Goal: Task Accomplishment & Management: Manage account settings

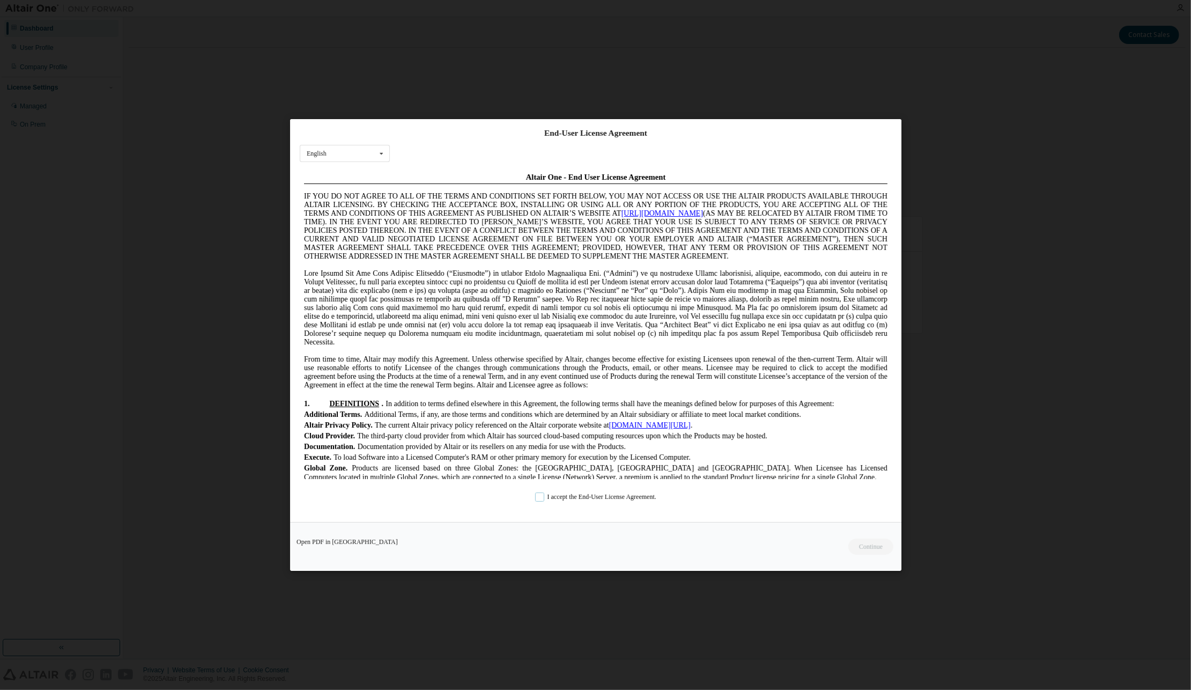
click at [541, 500] on label "I accept the End-User License Agreement." at bounding box center [595, 496] width 121 height 9
click at [870, 544] on button "Continue" at bounding box center [870, 546] width 46 height 16
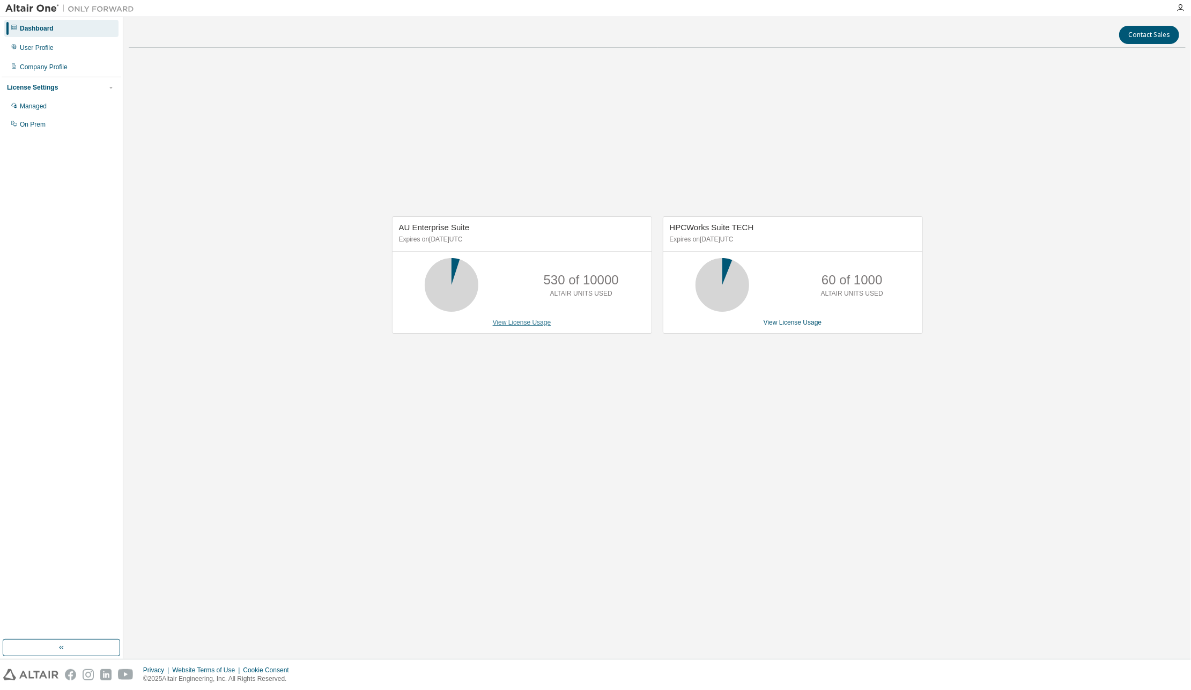
click at [527, 322] on link "View License Usage" at bounding box center [522, 323] width 58 height 8
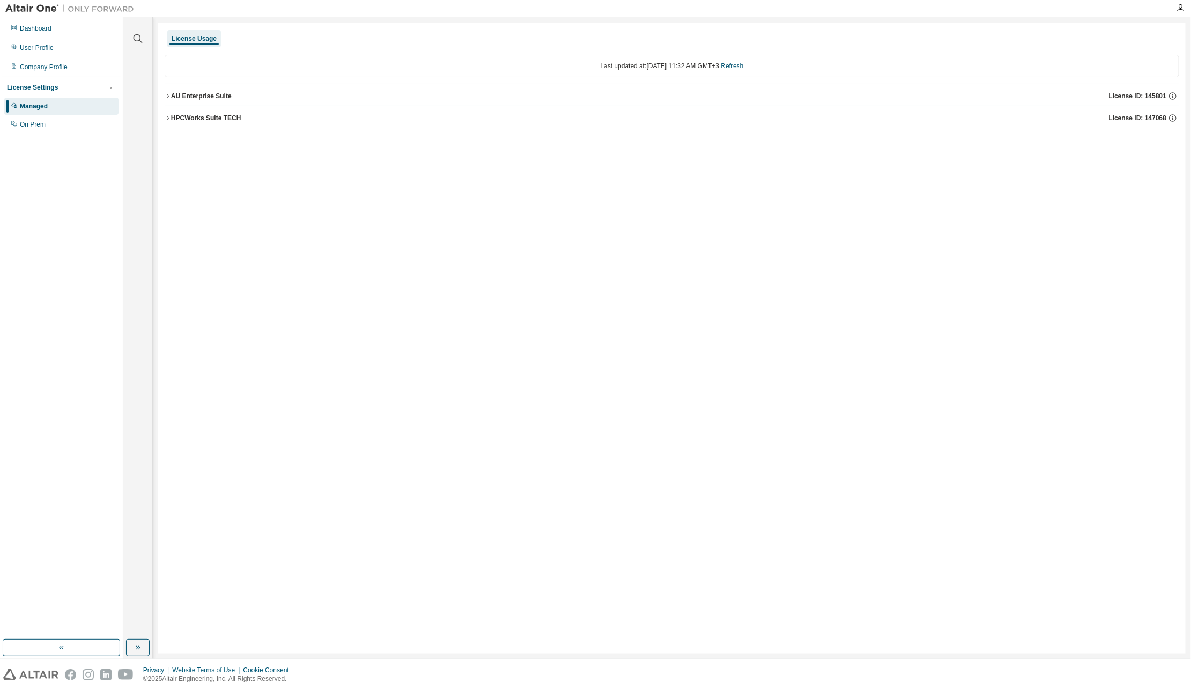
click at [171, 95] on div "AU Enterprise Suite" at bounding box center [201, 96] width 61 height 9
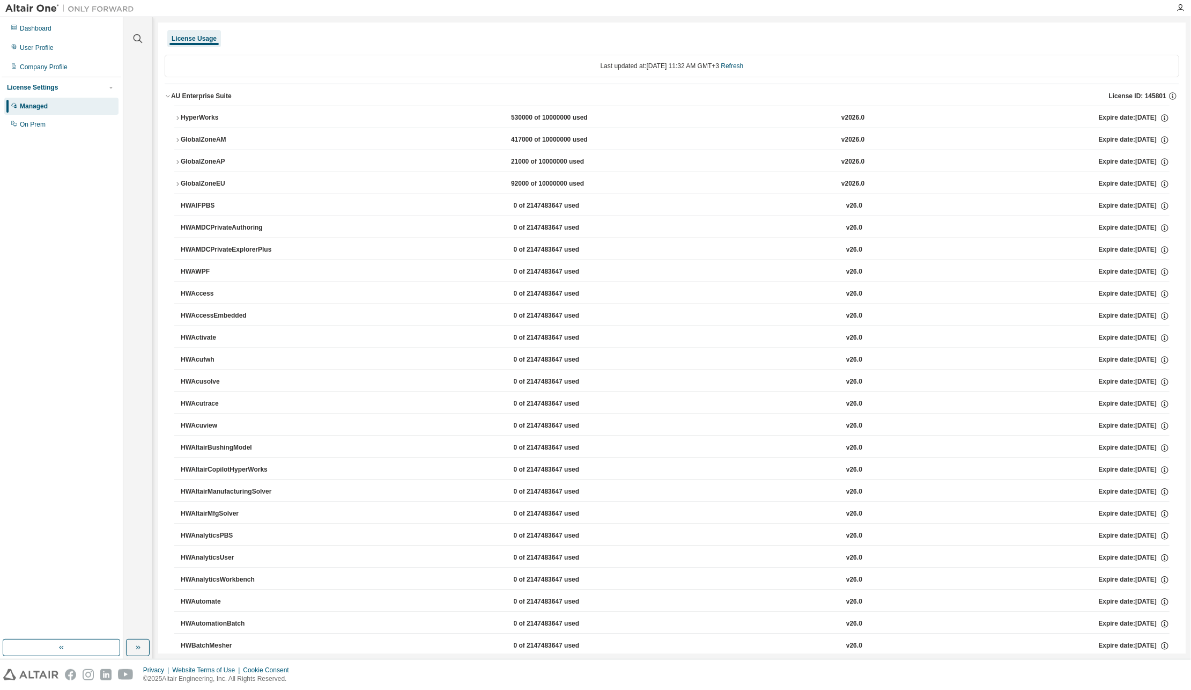
click at [171, 95] on icon "button" at bounding box center [168, 96] width 6 height 6
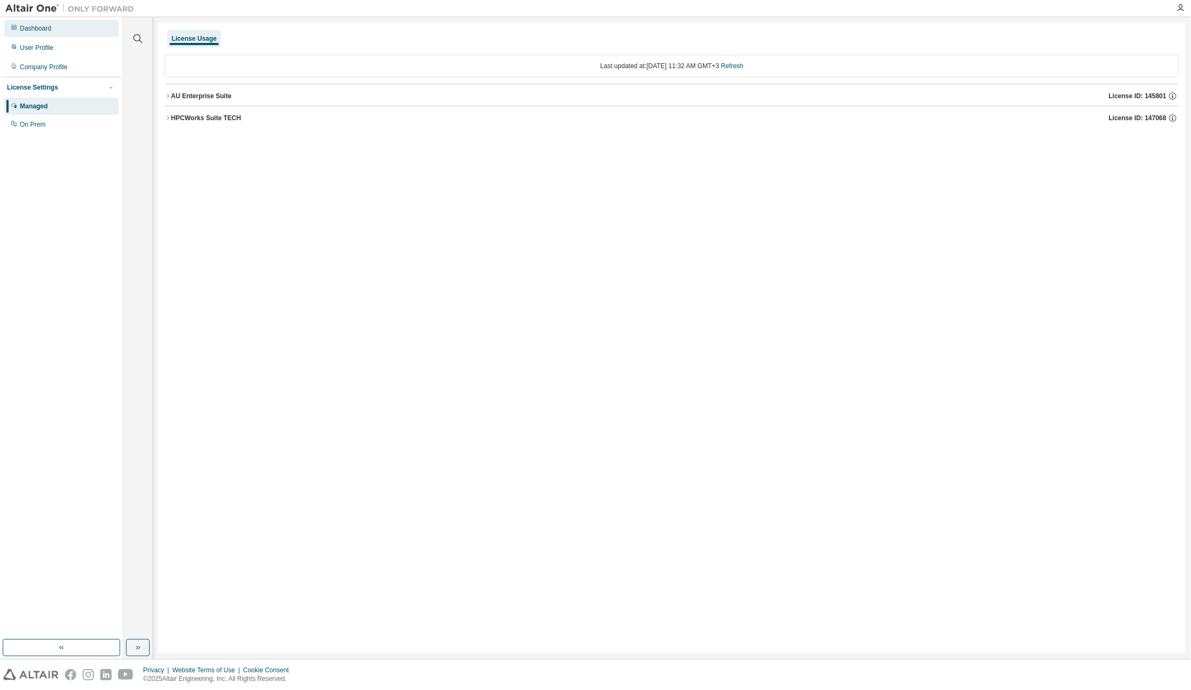
click at [38, 27] on div "Dashboard" at bounding box center [36, 28] width 32 height 9
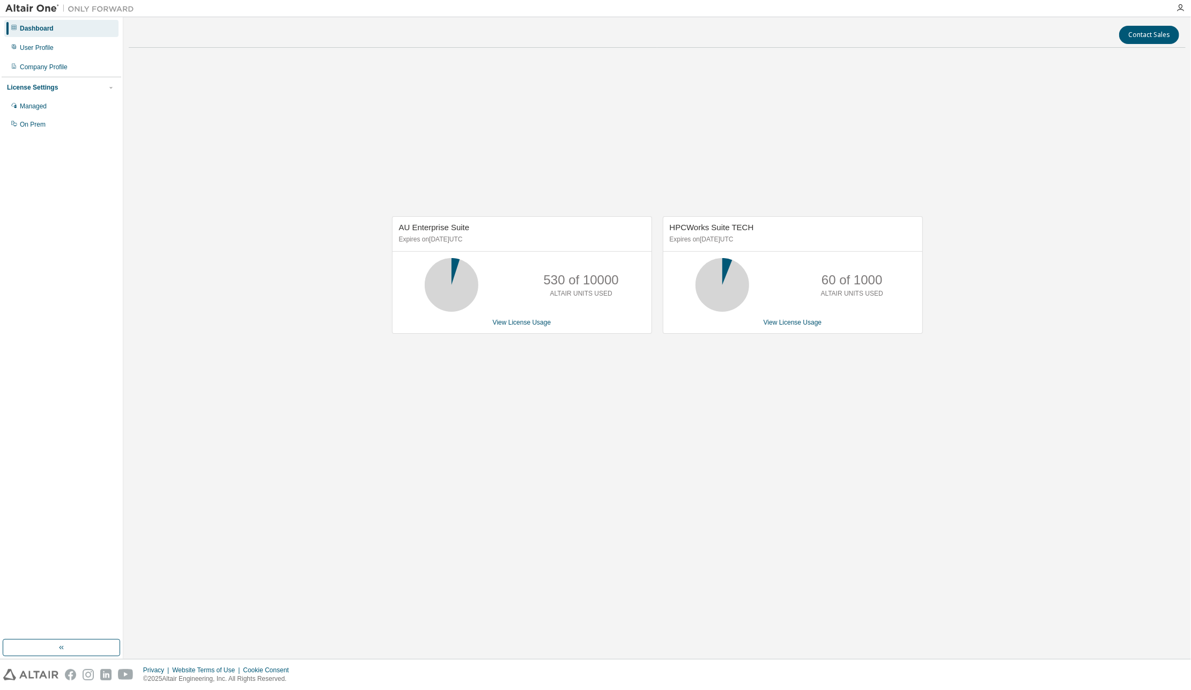
click at [38, 27] on div "Dashboard" at bounding box center [37, 28] width 34 height 9
click at [48, 108] on div "Managed" at bounding box center [61, 106] width 114 height 17
